Goal: Task Accomplishment & Management: Use online tool/utility

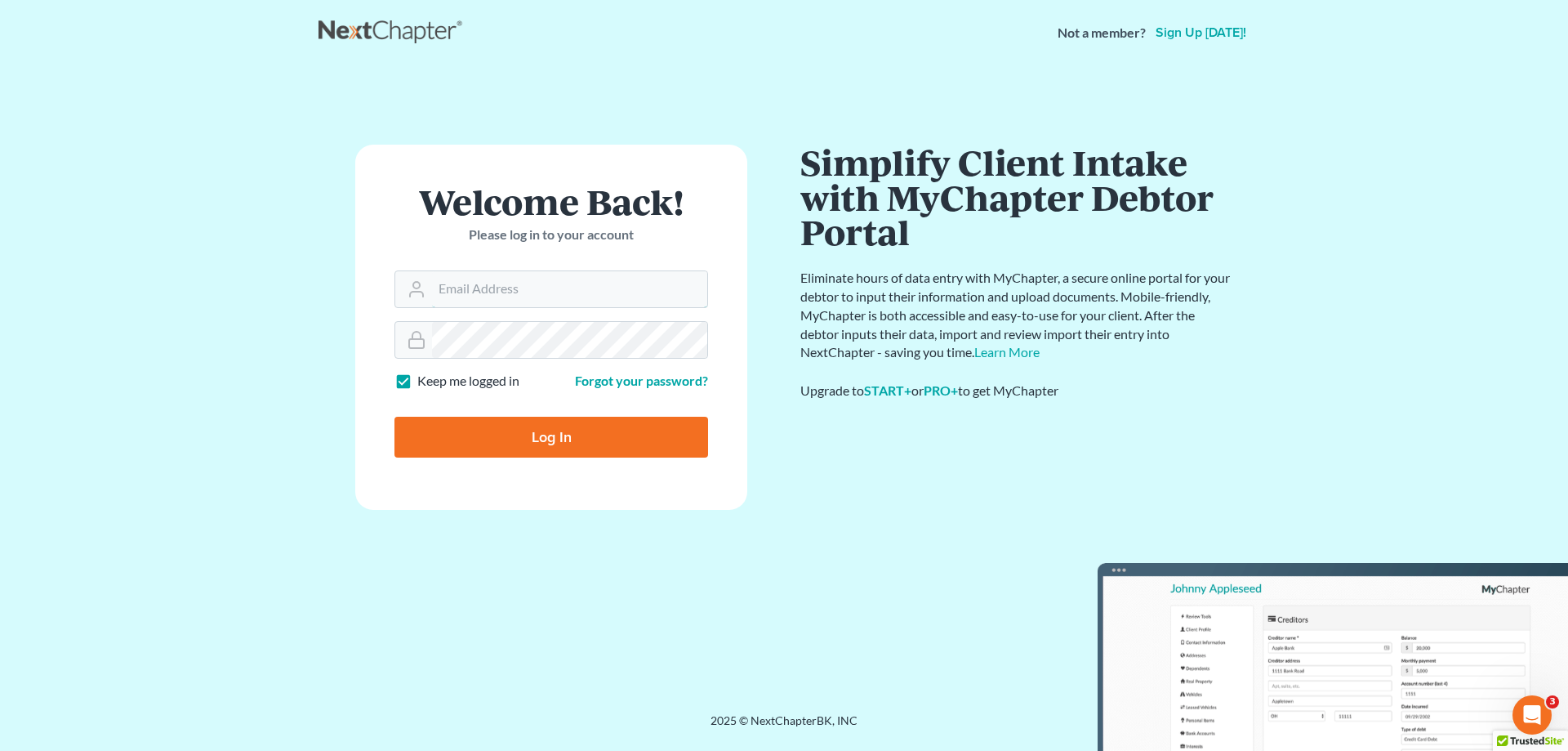
type input "ykim@consumerlawattorneys.com"
click at [541, 440] on input "Log In" at bounding box center [551, 437] width 314 height 41
type input "Thinking..."
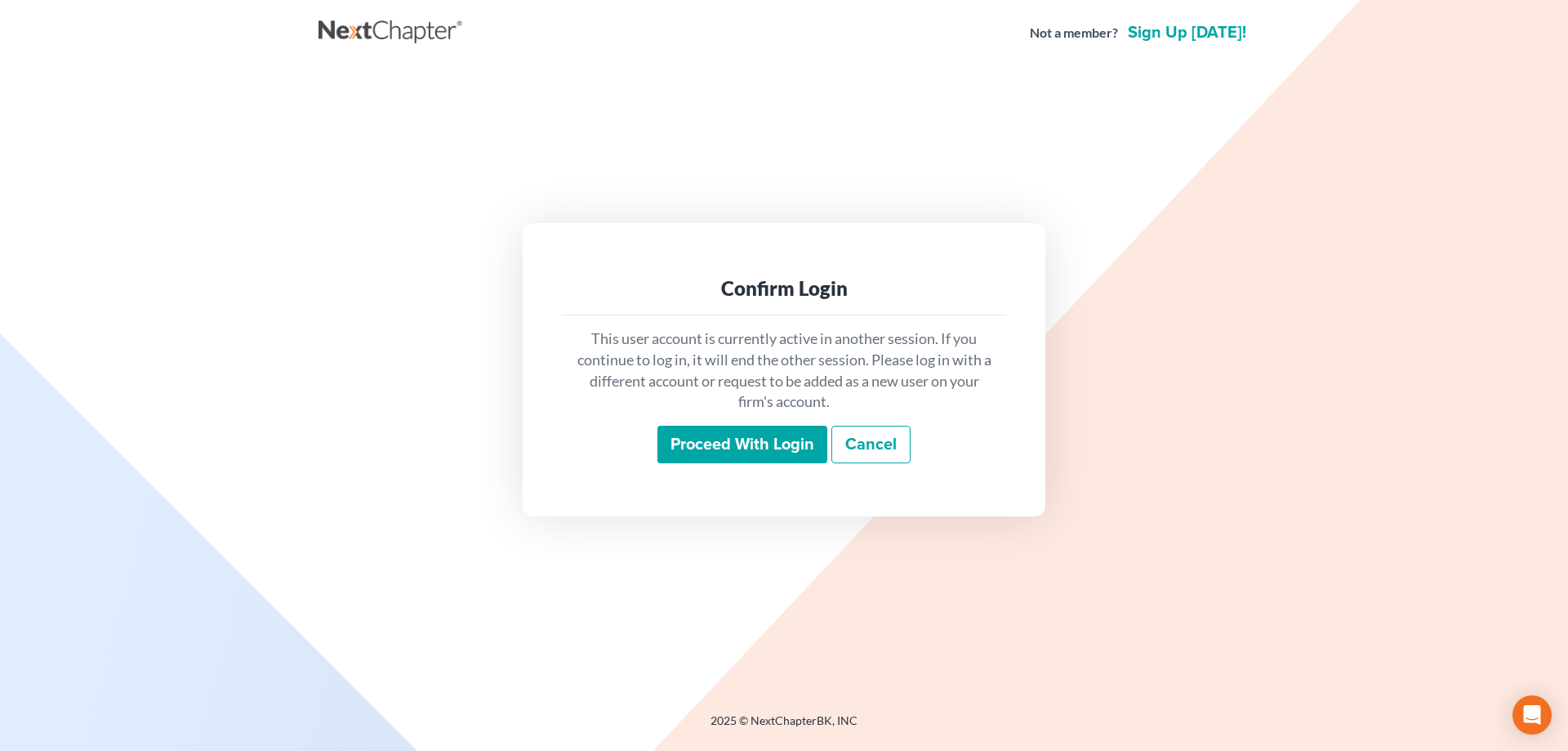
click at [682, 439] on input "Proceed with login" at bounding box center [742, 445] width 170 height 38
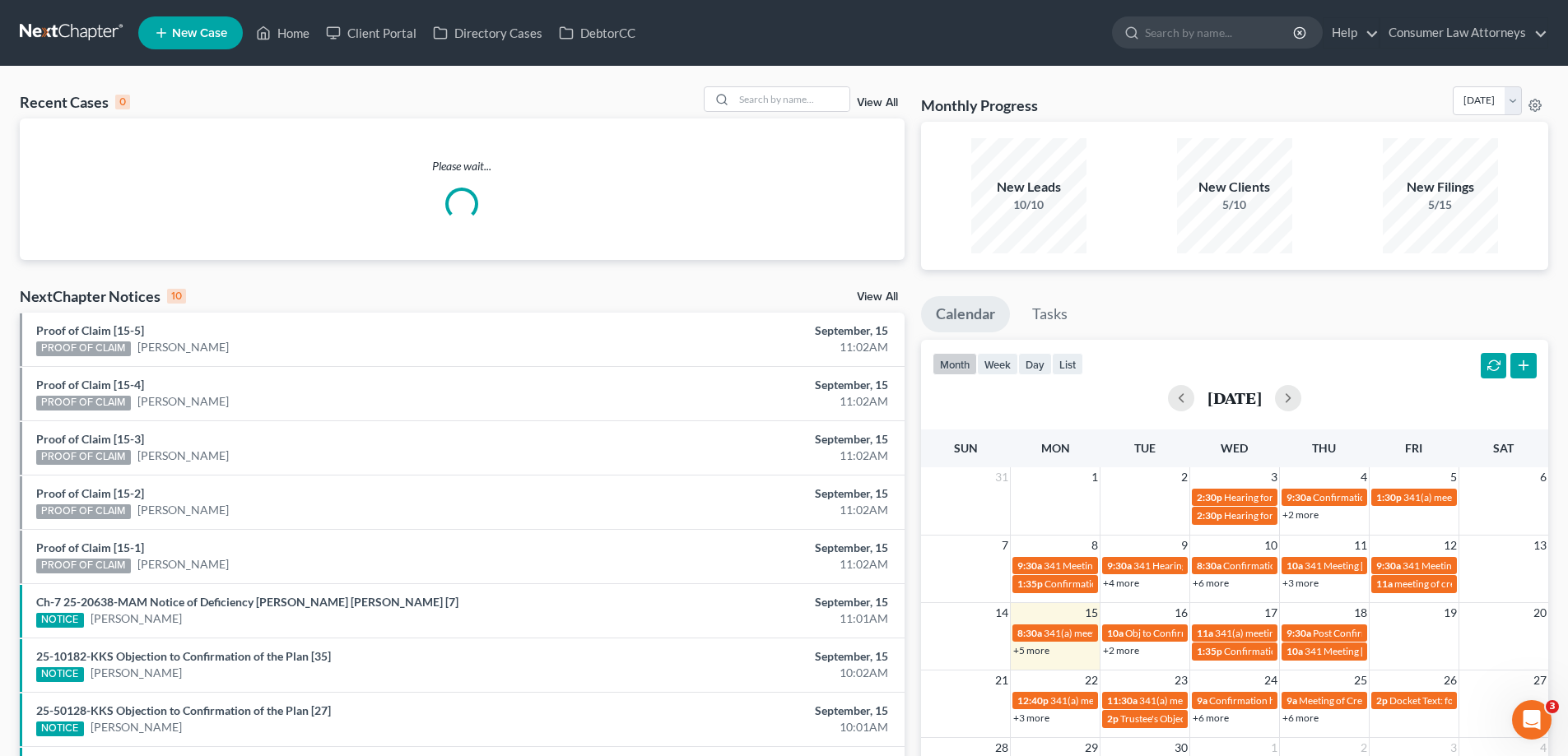
click at [1036, 649] on link "+5 more" at bounding box center [1031, 650] width 36 height 12
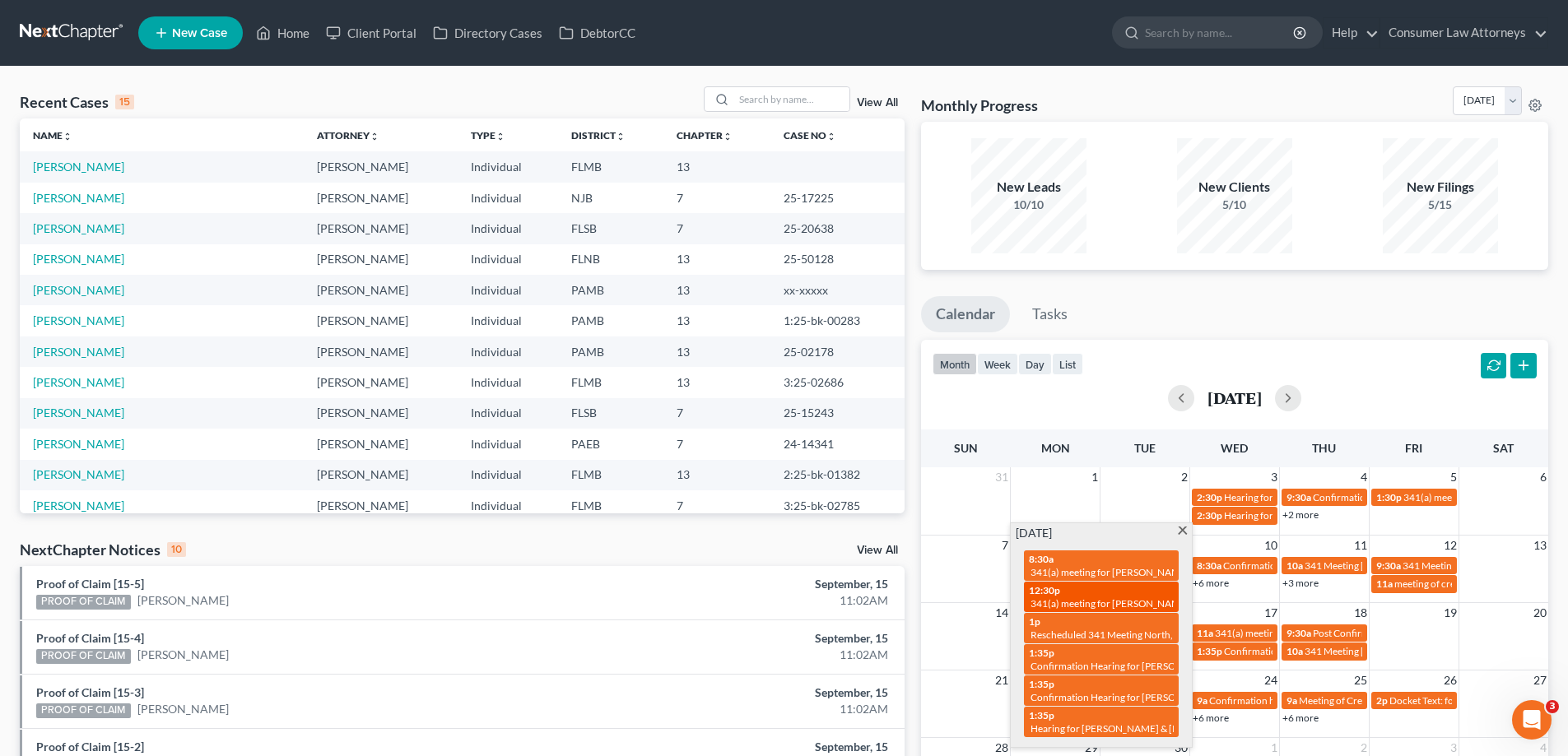
click at [1069, 602] on span "341(a) meeting for [PERSON_NAME]" at bounding box center [1110, 604] width 159 height 12
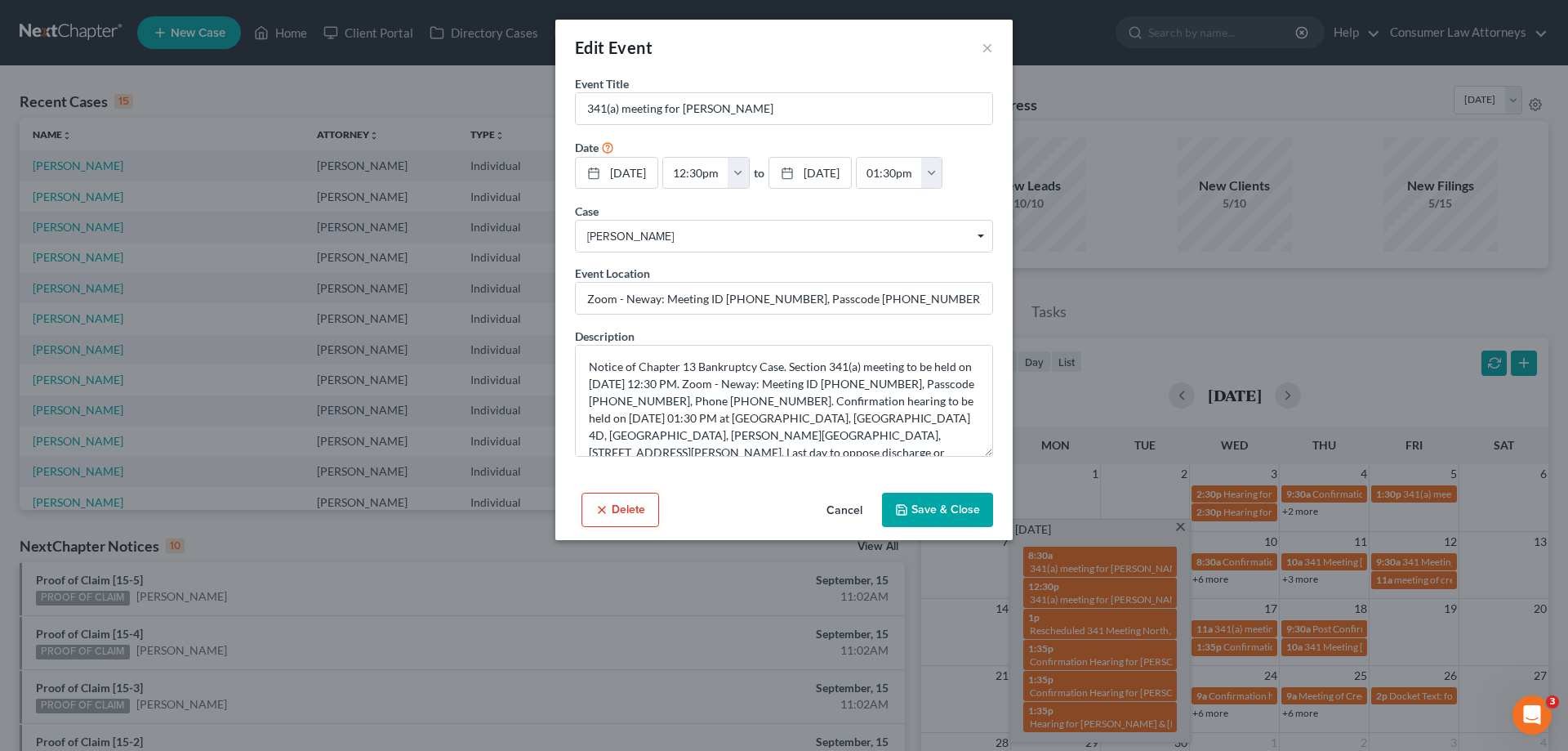
click at [857, 504] on button "Cancel" at bounding box center [845, 511] width 62 height 33
